Goal: Information Seeking & Learning: Learn about a topic

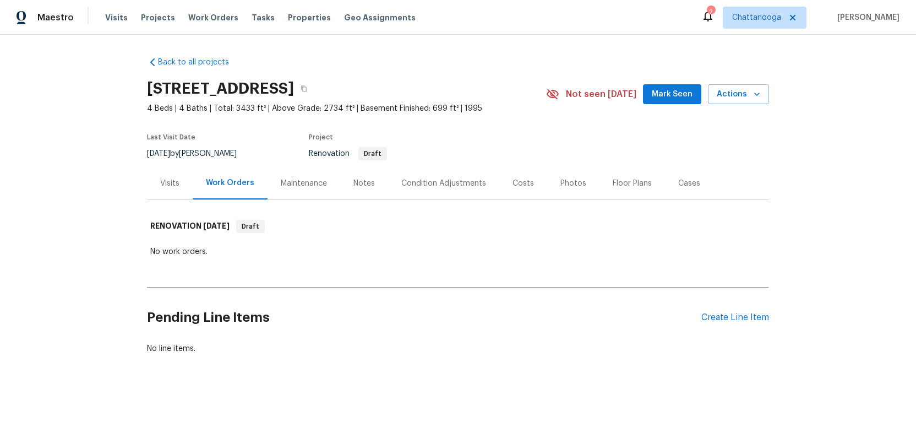
click at [519, 179] on div "Costs" at bounding box center [523, 183] width 21 height 11
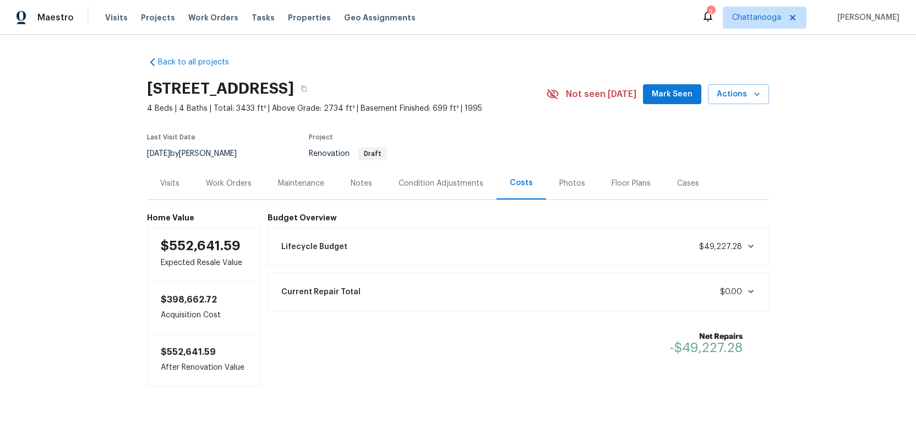
click at [755, 243] on icon at bounding box center [750, 246] width 9 height 9
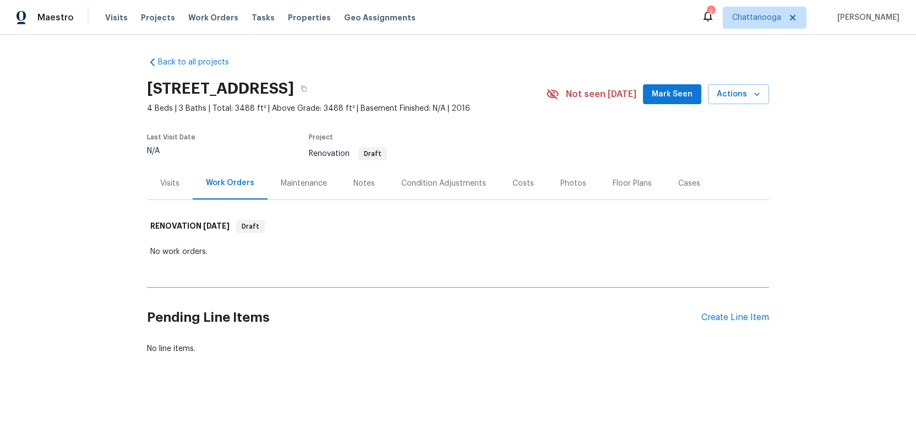
click at [514, 184] on div "Costs" at bounding box center [523, 183] width 21 height 11
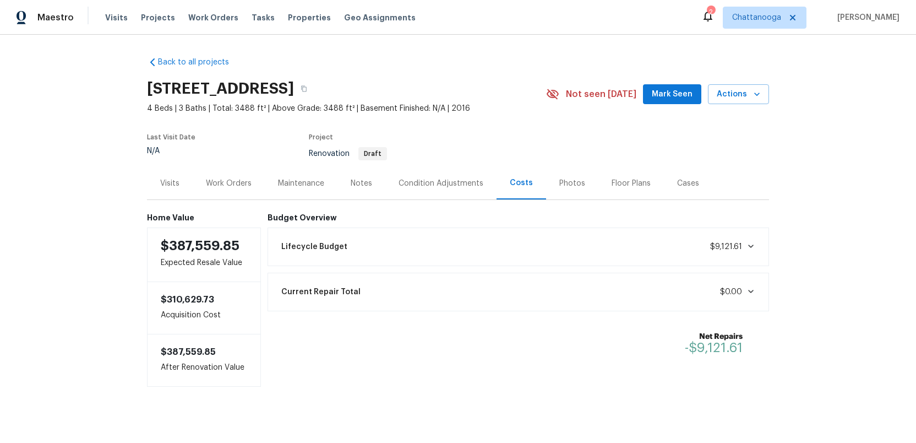
click at [753, 243] on icon at bounding box center [750, 246] width 9 height 9
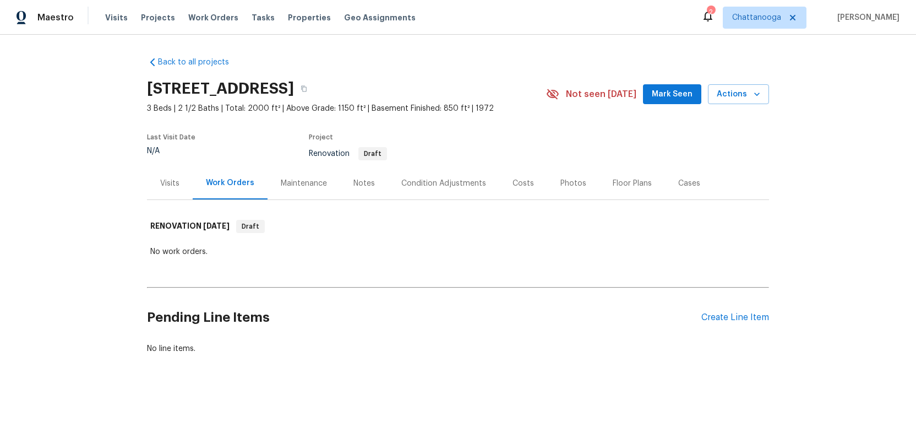
click at [516, 183] on div "Costs" at bounding box center [523, 183] width 21 height 11
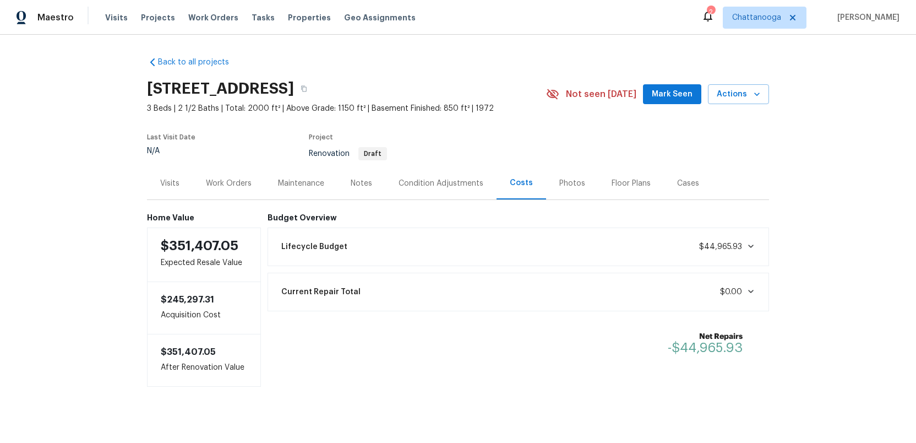
click at [753, 244] on icon at bounding box center [751, 245] width 6 height 3
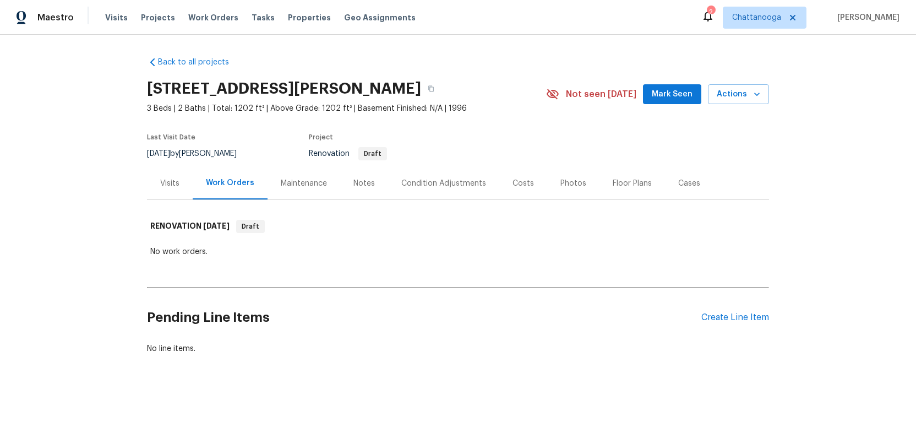
click at [516, 183] on div "Costs" at bounding box center [523, 183] width 21 height 11
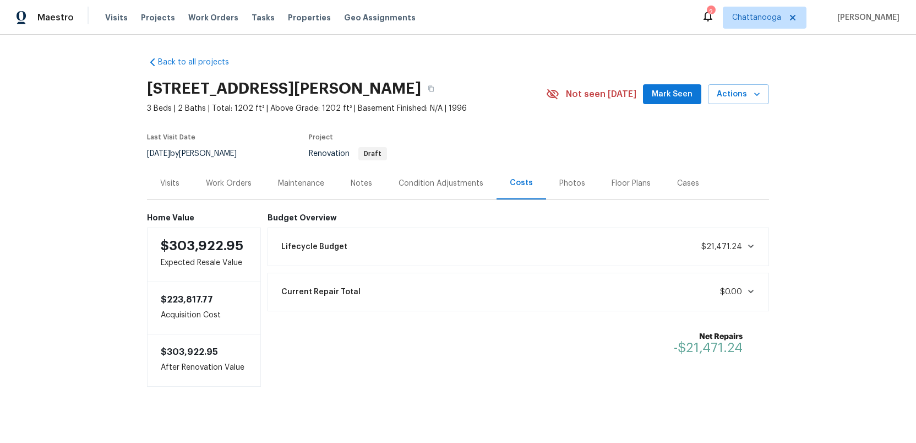
click at [754, 248] on icon at bounding box center [750, 246] width 9 height 9
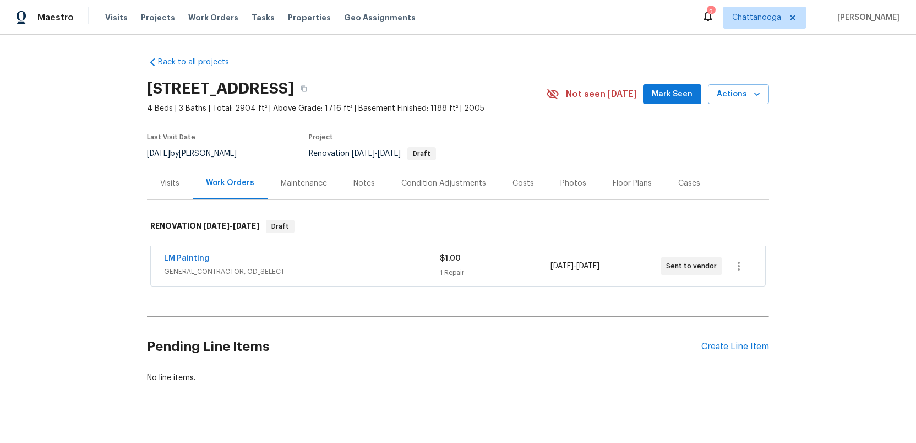
click at [513, 184] on div "Costs" at bounding box center [523, 183] width 21 height 11
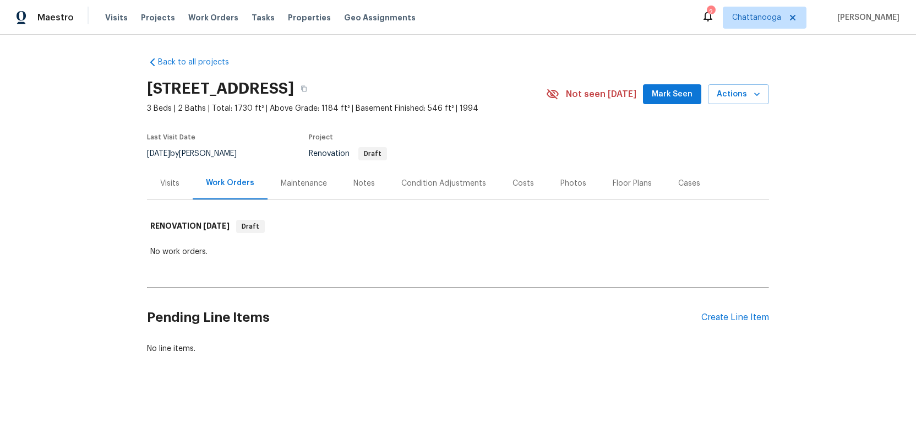
click at [513, 183] on div "Costs" at bounding box center [523, 183] width 21 height 11
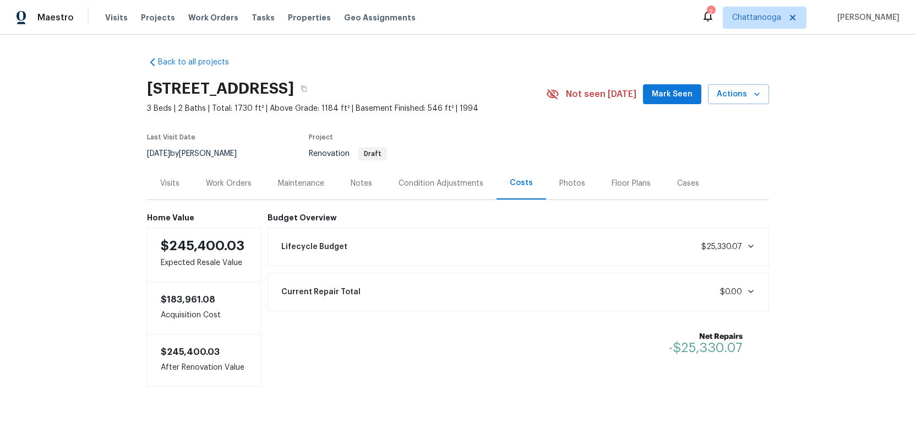
click at [753, 244] on icon at bounding box center [751, 245] width 6 height 3
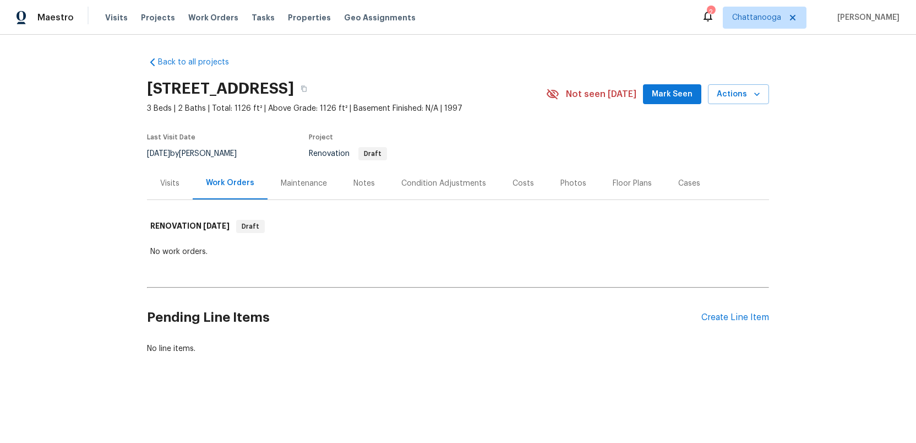
click at [513, 182] on div "Costs" at bounding box center [523, 183] width 21 height 11
click at [519, 182] on div "Costs" at bounding box center [523, 183] width 21 height 11
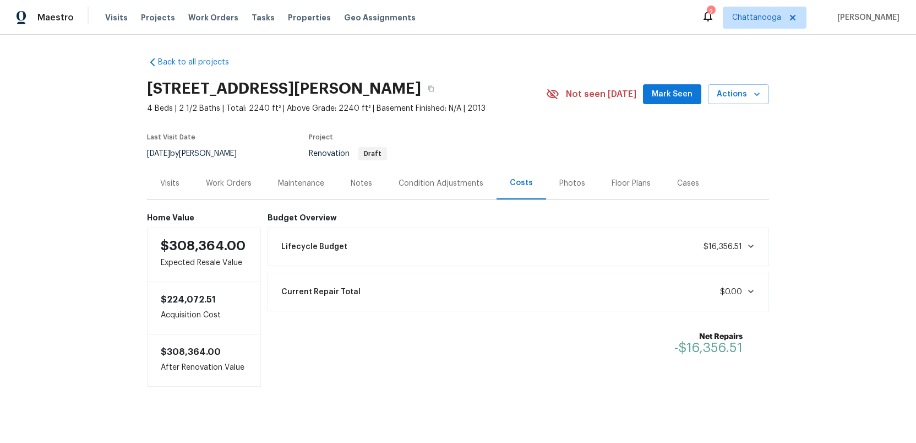
click at [754, 245] on icon at bounding box center [750, 246] width 9 height 9
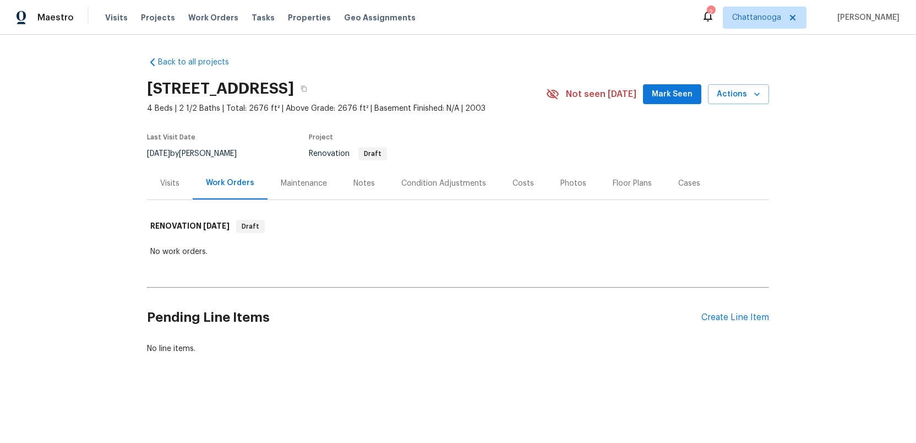
click at [520, 182] on div "Costs" at bounding box center [523, 183] width 21 height 11
click at [514, 184] on div "Costs" at bounding box center [523, 183] width 21 height 11
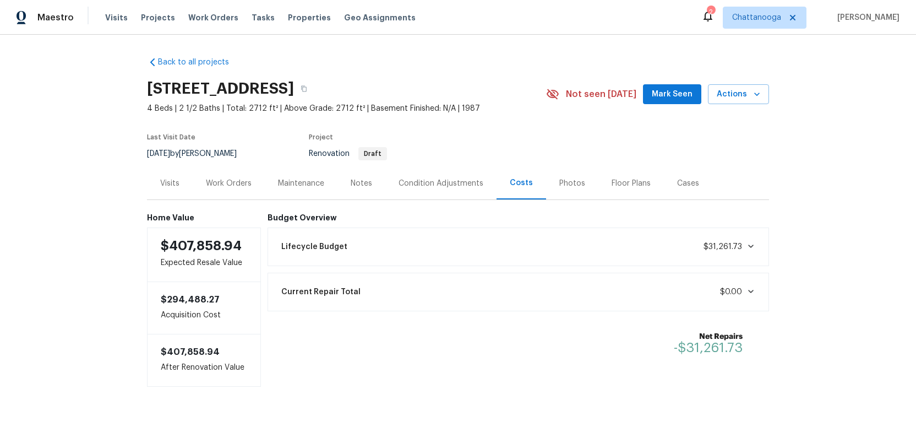
click at [753, 247] on icon at bounding box center [750, 246] width 9 height 9
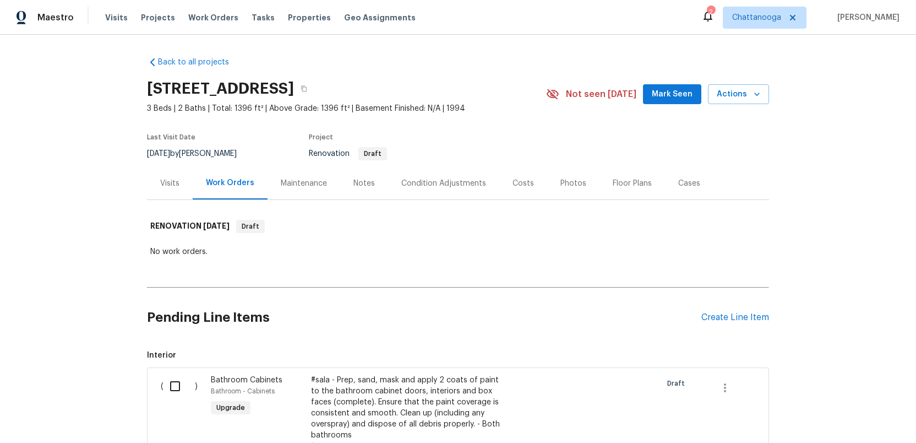
click at [515, 179] on div "Costs" at bounding box center [523, 183] width 21 height 11
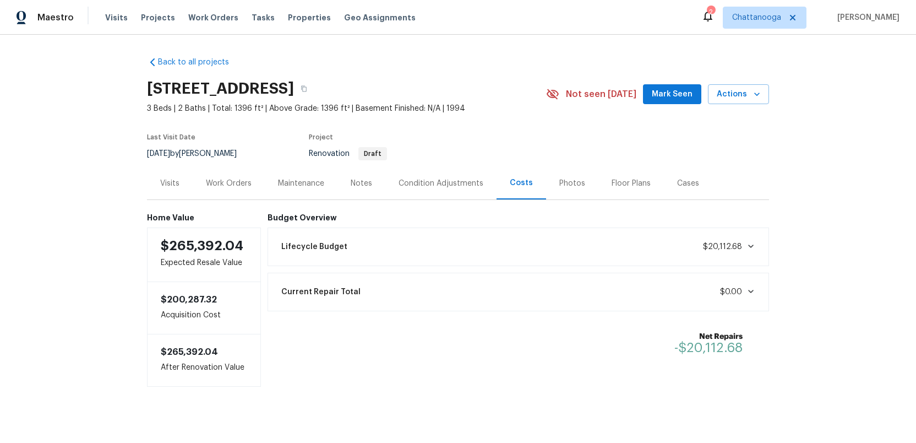
click at [754, 243] on icon at bounding box center [750, 246] width 9 height 9
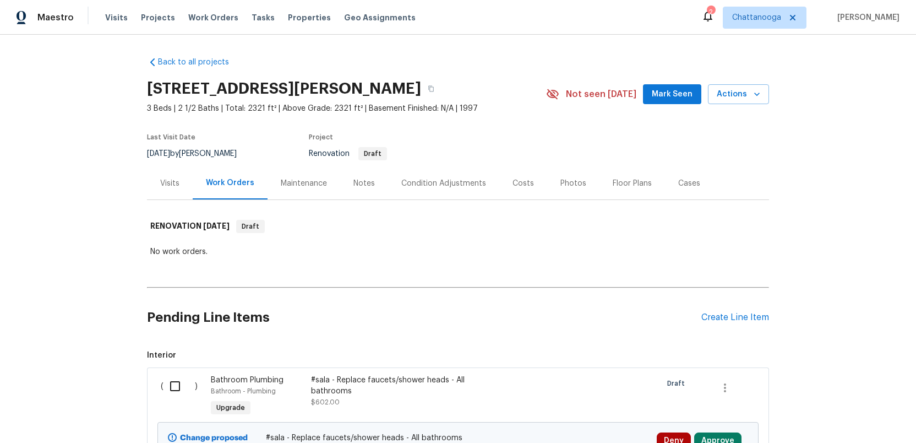
click at [520, 186] on div "Costs" at bounding box center [523, 183] width 21 height 11
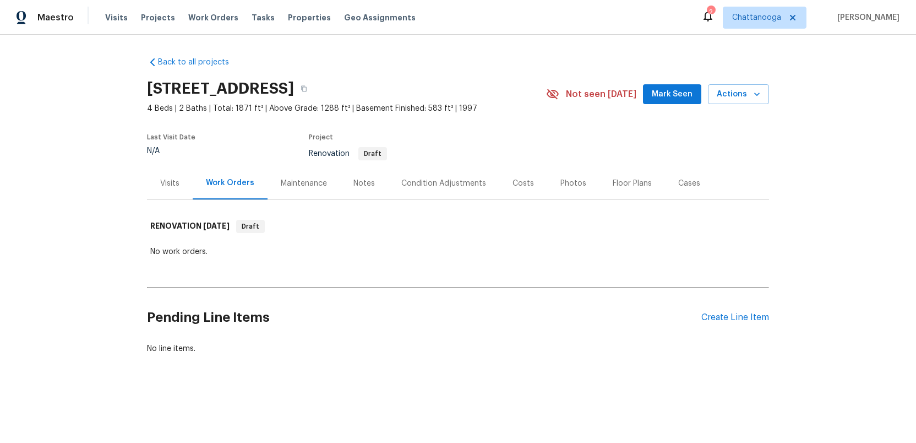
click at [513, 182] on div "Costs" at bounding box center [523, 183] width 21 height 11
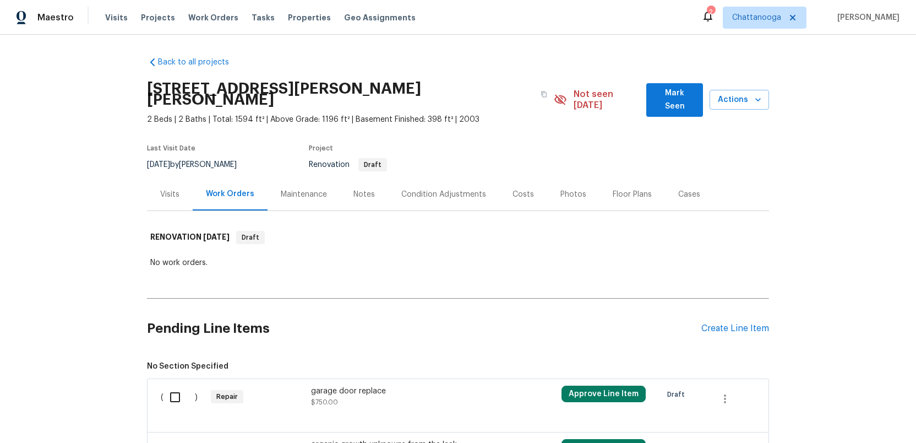
click at [519, 189] on div "Costs" at bounding box center [523, 194] width 21 height 11
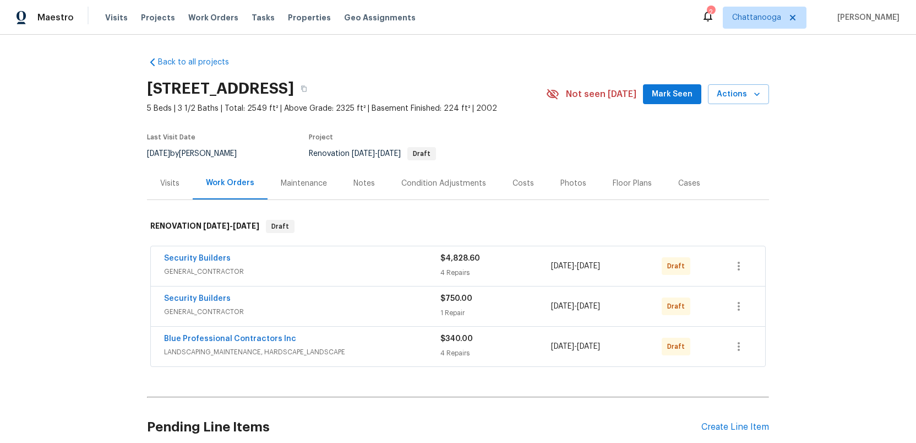
click at [520, 185] on div "Costs" at bounding box center [523, 183] width 21 height 11
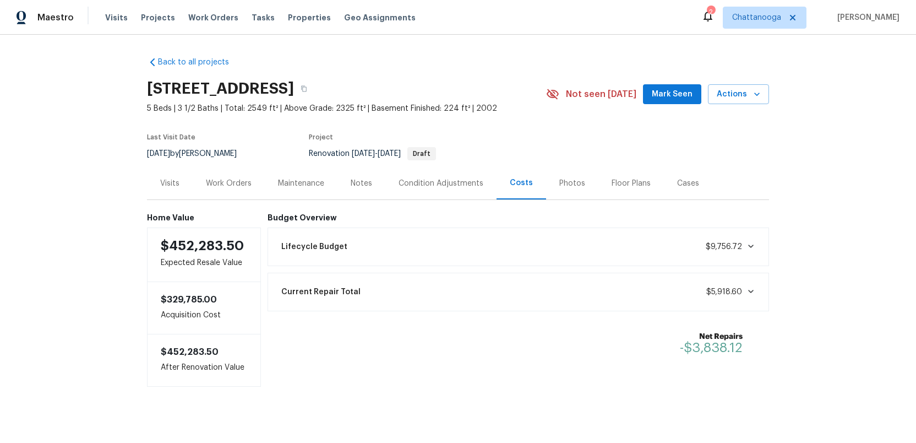
click at [752, 242] on icon at bounding box center [750, 246] width 9 height 9
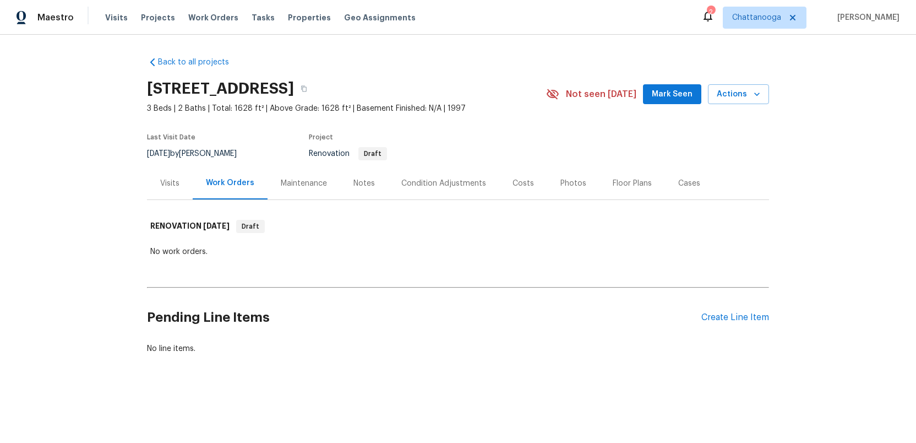
click at [513, 181] on div "Costs" at bounding box center [523, 183] width 21 height 11
click at [513, 179] on div "Costs" at bounding box center [523, 183] width 21 height 11
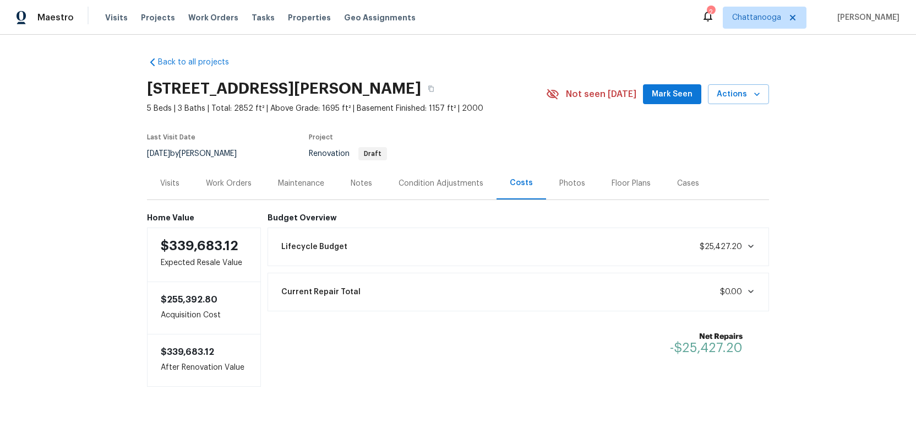
click at [752, 246] on icon at bounding box center [751, 245] width 6 height 3
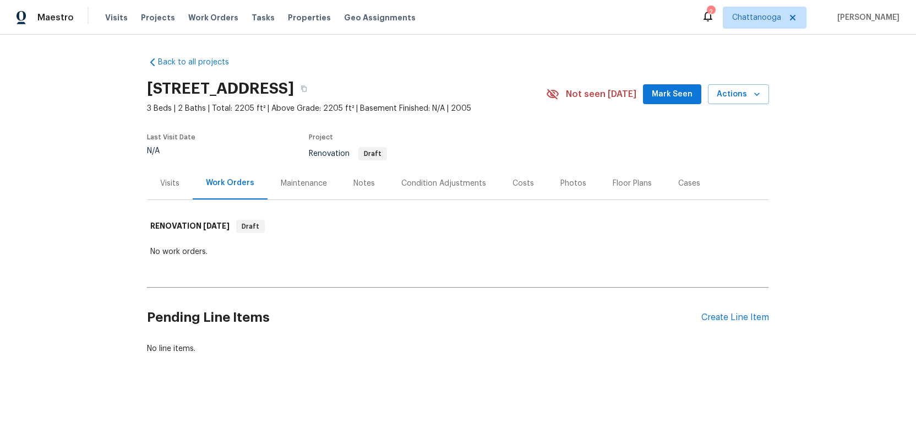
click at [519, 186] on div "Costs" at bounding box center [523, 183] width 21 height 11
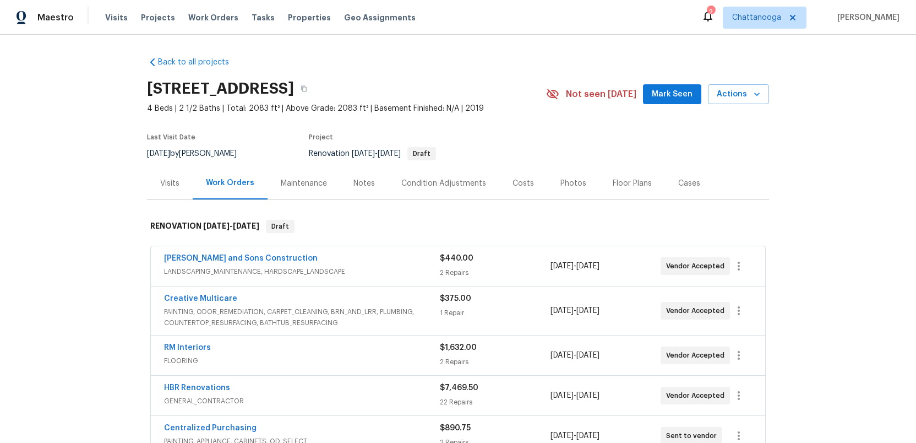
click at [523, 186] on div "Costs" at bounding box center [523, 183] width 21 height 11
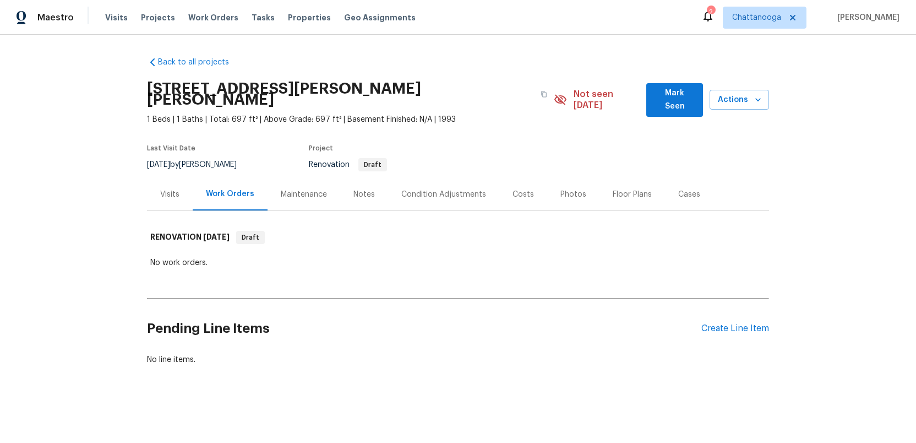
click at [524, 189] on div "Costs" at bounding box center [523, 194] width 21 height 11
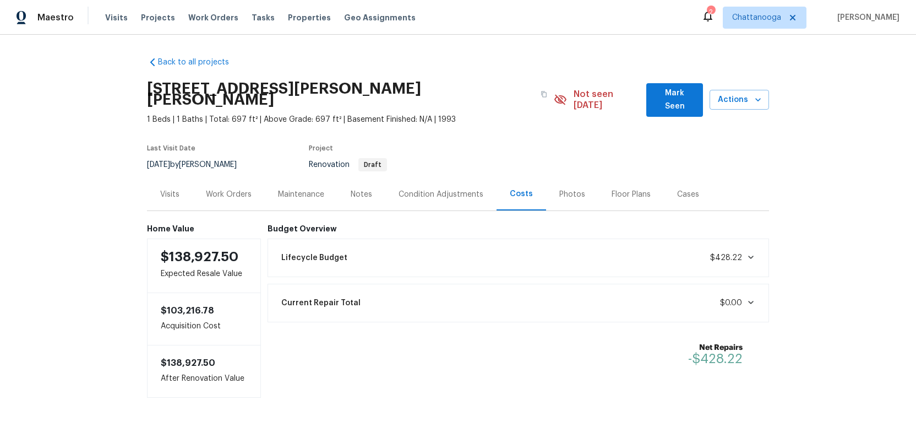
click at [753, 253] on icon at bounding box center [750, 257] width 9 height 9
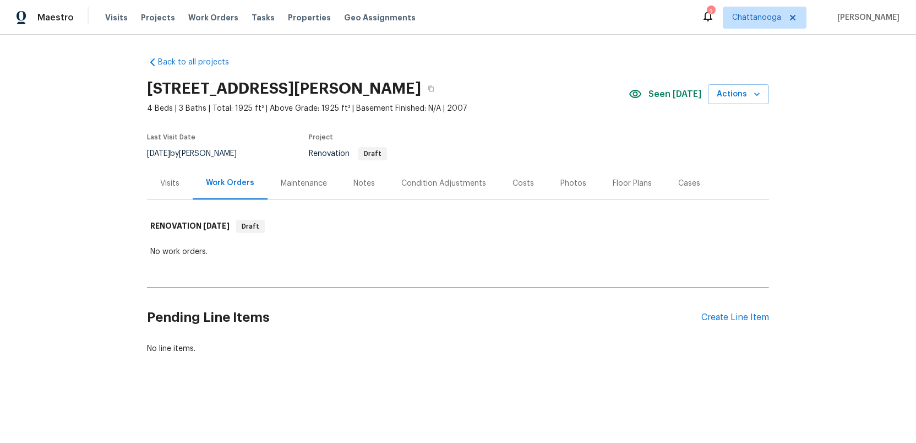
click at [517, 187] on div "Costs" at bounding box center [523, 183] width 21 height 11
click at [519, 184] on div "Costs" at bounding box center [523, 183] width 21 height 11
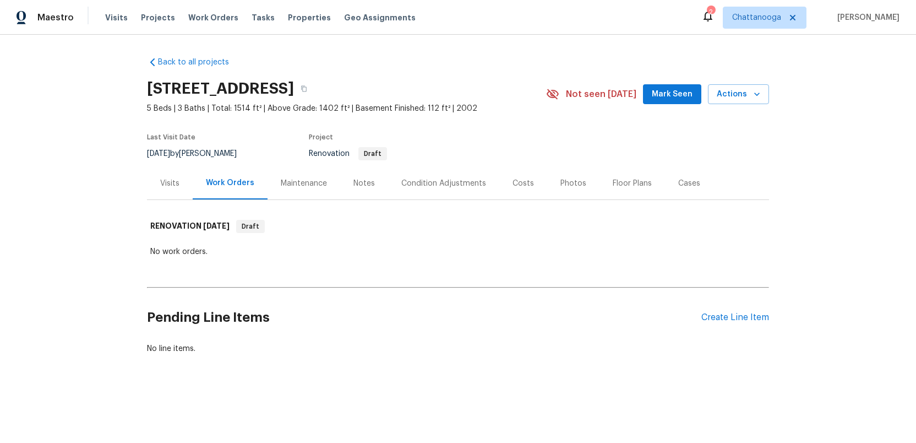
click at [522, 186] on div "Costs" at bounding box center [523, 183] width 21 height 11
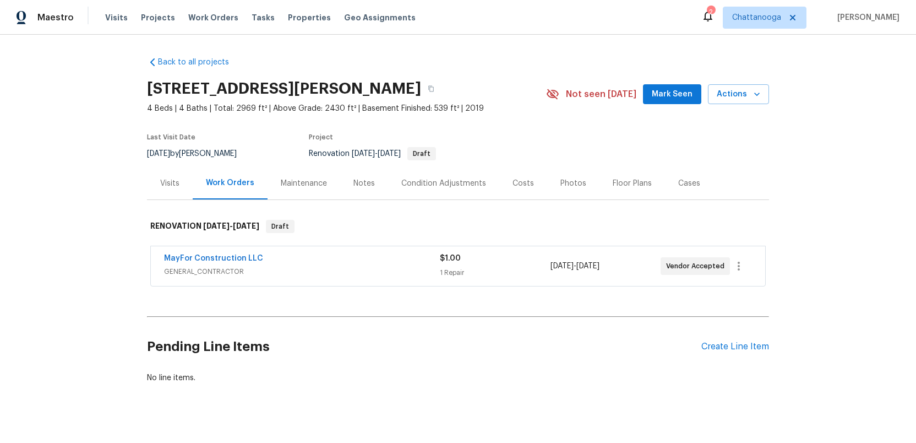
click at [513, 183] on div "Costs" at bounding box center [523, 183] width 21 height 11
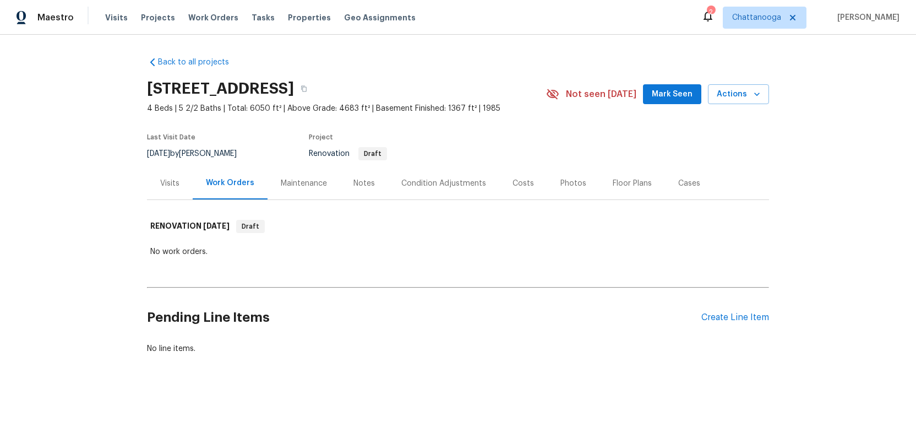
click at [516, 184] on div "Costs" at bounding box center [523, 183] width 21 height 11
click at [518, 189] on div "Costs" at bounding box center [523, 183] width 21 height 11
click at [513, 179] on div "Costs" at bounding box center [523, 183] width 21 height 11
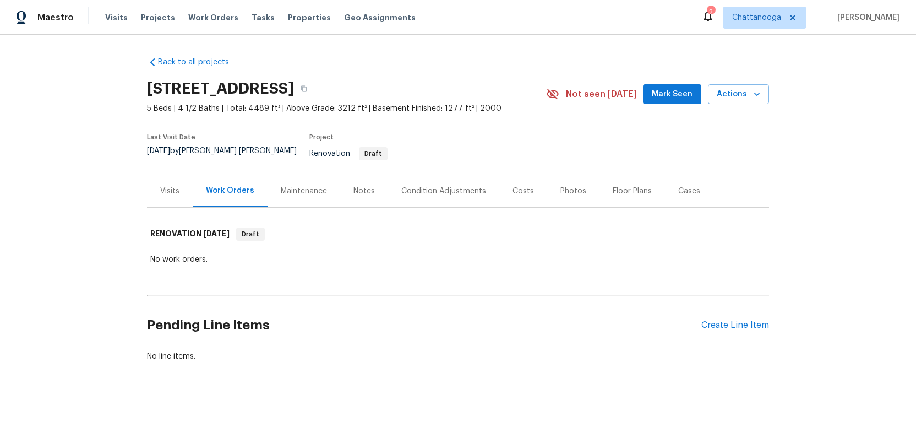
click at [514, 186] on div "Costs" at bounding box center [523, 191] width 21 height 11
click at [519, 186] on div "Costs" at bounding box center [523, 191] width 21 height 11
